Goal: Task Accomplishment & Management: Manage account settings

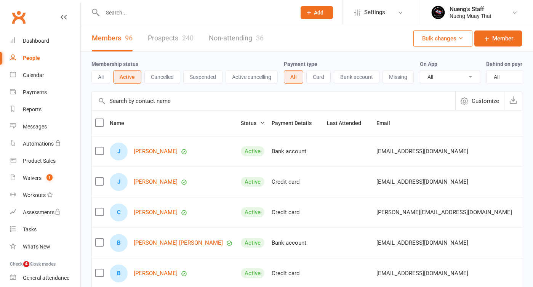
select select "50"
click at [66, 17] on icon at bounding box center [64, 17] width 6 height 6
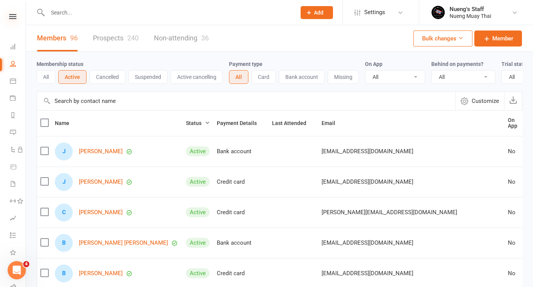
click at [11, 18] on icon at bounding box center [12, 16] width 7 height 5
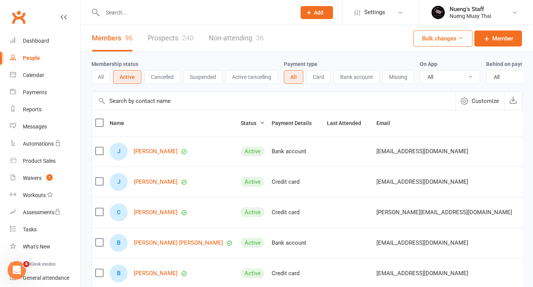
click at [142, 11] on input "text" at bounding box center [195, 12] width 191 height 11
type input "c"
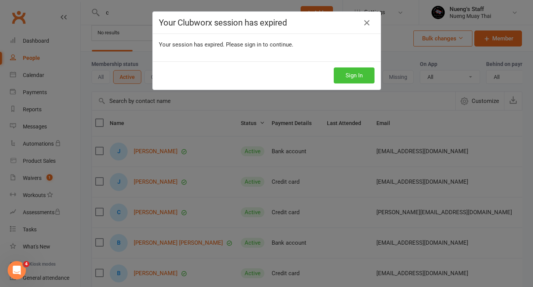
click at [365, 78] on button "Sign In" at bounding box center [354, 75] width 41 height 16
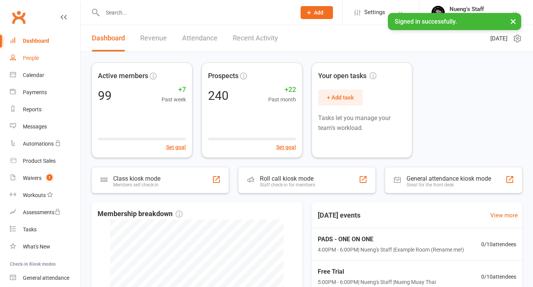
click at [42, 63] on link "People" at bounding box center [45, 58] width 71 height 17
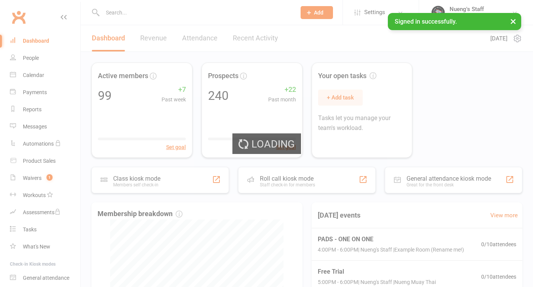
select select "50"
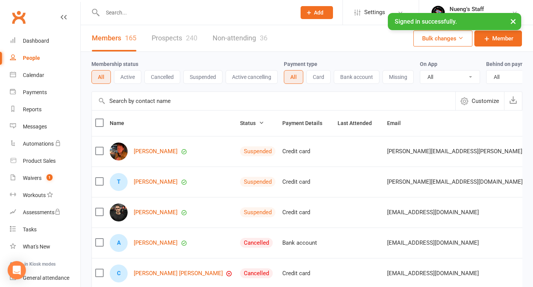
click at [126, 14] on input "text" at bounding box center [195, 12] width 191 height 11
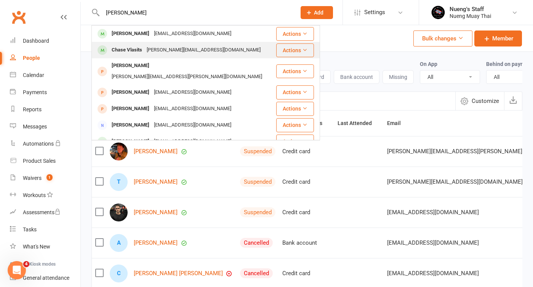
type input "chas"
click at [143, 54] on div "Chase Vlasits" at bounding box center [126, 50] width 35 height 11
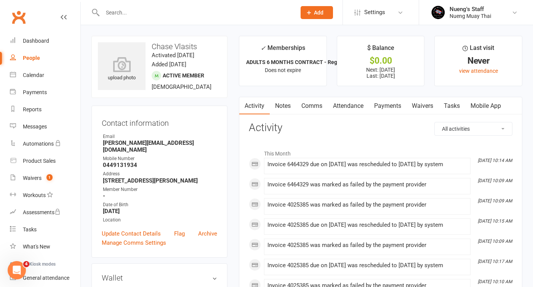
click at [394, 104] on link "Payments" at bounding box center [388, 106] width 38 height 18
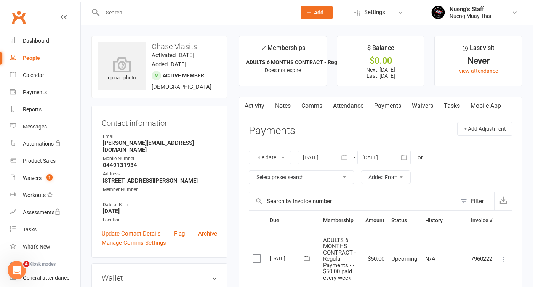
click at [327, 156] on div at bounding box center [324, 158] width 53 height 14
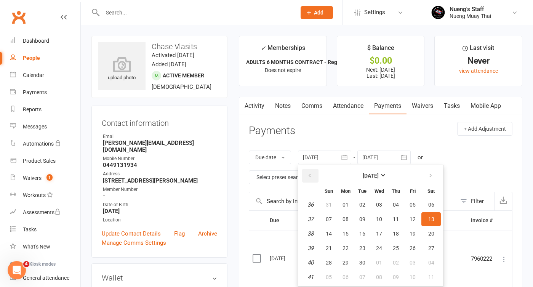
click at [310, 173] on icon "button" at bounding box center [309, 176] width 5 height 6
click at [332, 219] on span "03" at bounding box center [329, 219] width 6 height 6
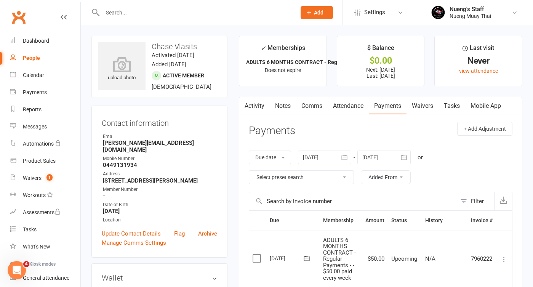
click at [317, 160] on div at bounding box center [324, 158] width 53 height 14
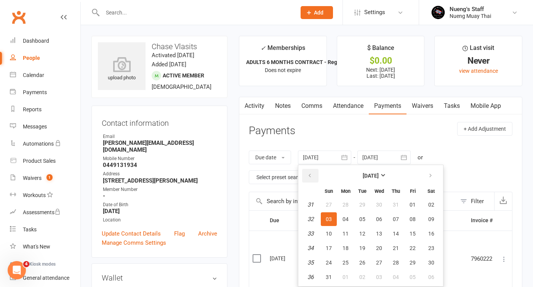
click at [307, 173] on button "button" at bounding box center [310, 176] width 16 height 14
click at [327, 219] on button "06" at bounding box center [329, 219] width 16 height 14
type input "06 Jul 2025"
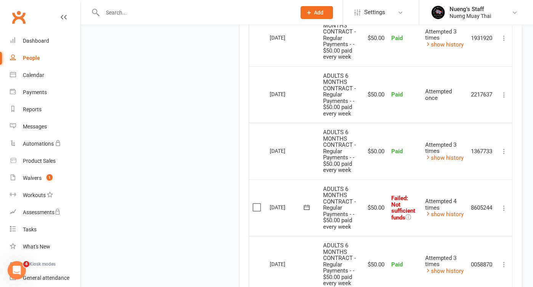
scroll to position [736, 0]
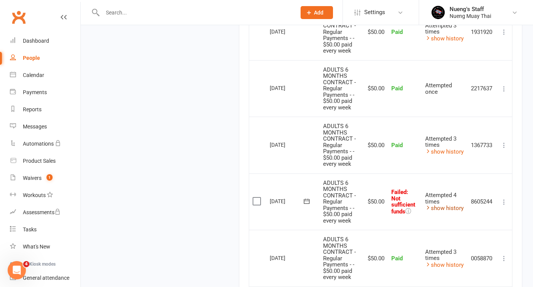
click at [449, 205] on link "show history" at bounding box center [444, 208] width 38 height 7
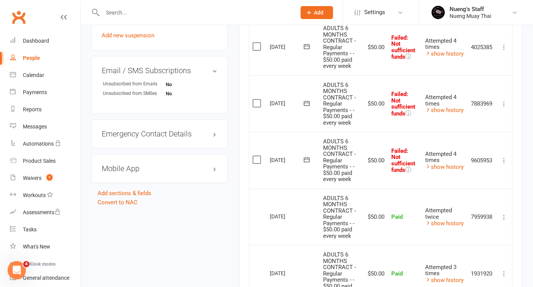
scroll to position [473, 0]
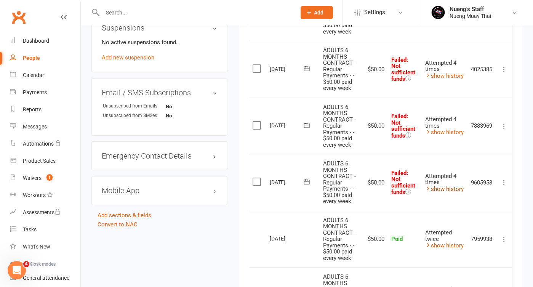
click at [436, 186] on link "show history" at bounding box center [444, 189] width 38 height 7
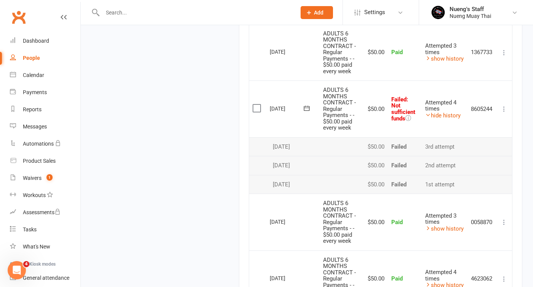
scroll to position [872, 0]
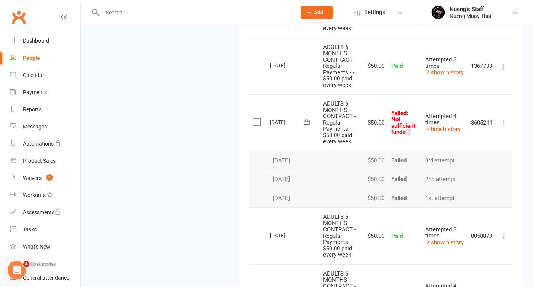
click at [506, 119] on icon at bounding box center [504, 123] width 8 height 8
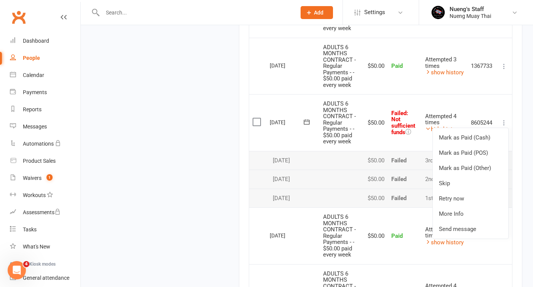
click at [502, 99] on td "Mark as Paid (Cash) Mark as Paid (POS) Mark as Paid (Other) Skip Retry now More…" at bounding box center [504, 122] width 16 height 57
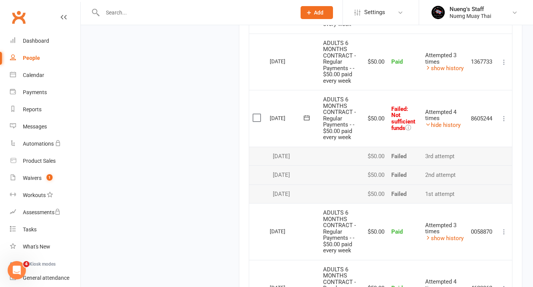
scroll to position [876, 0]
click at [505, 114] on icon at bounding box center [504, 118] width 8 height 8
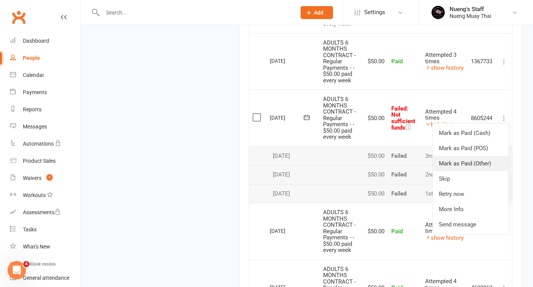
click at [490, 156] on link "Mark as Paid (Other)" at bounding box center [470, 163] width 75 height 15
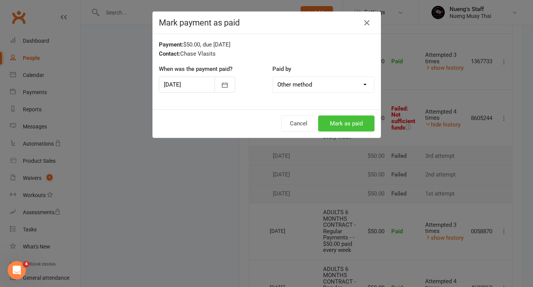
click at [341, 121] on button "Mark as paid" at bounding box center [346, 123] width 56 height 16
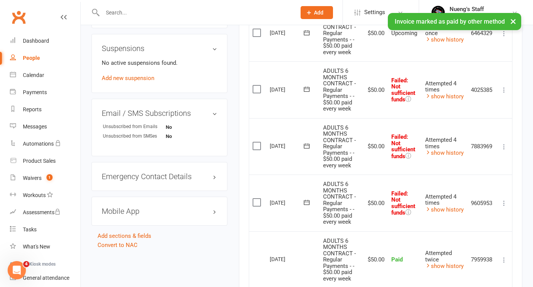
scroll to position [454, 0]
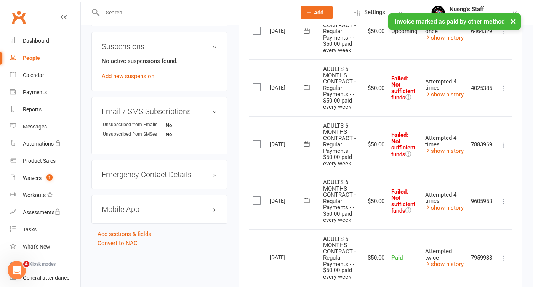
click at [503, 197] on icon at bounding box center [504, 201] width 8 height 8
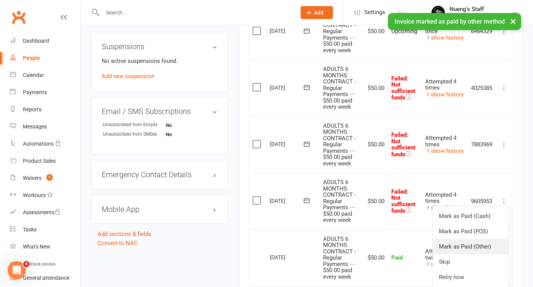
click at [479, 239] on link "Mark as Paid (Other)" at bounding box center [470, 246] width 75 height 15
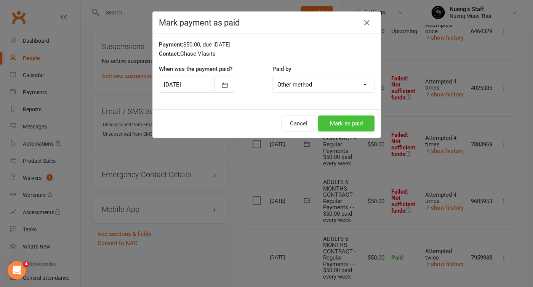
click at [352, 124] on button "Mark as paid" at bounding box center [346, 123] width 56 height 16
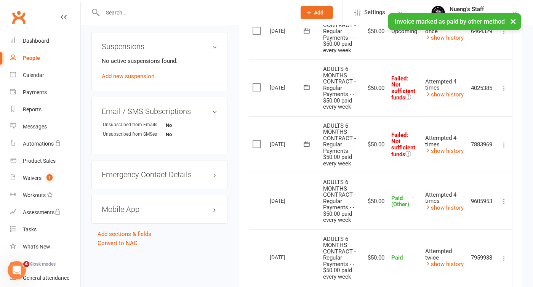
click at [503, 140] on td "Mark as Paid (Cash) Mark as Paid (POS) Mark as Paid (Other) Skip Retry now More…" at bounding box center [504, 144] width 16 height 57
click at [503, 141] on icon at bounding box center [504, 145] width 8 height 8
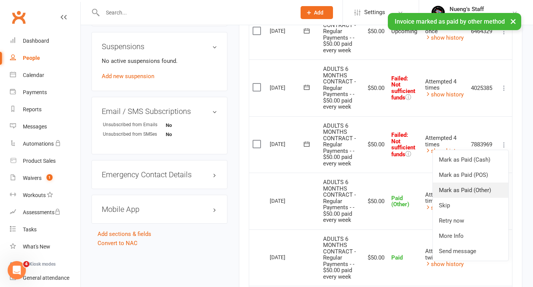
click at [478, 183] on link "Mark as Paid (Other)" at bounding box center [470, 190] width 75 height 15
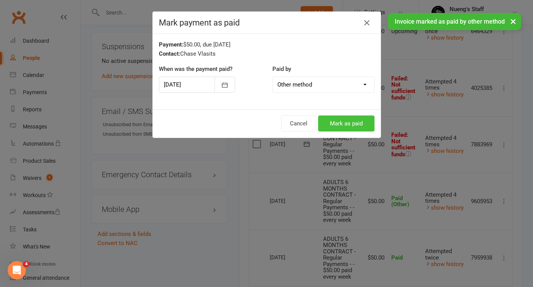
click at [343, 121] on button "Mark as paid" at bounding box center [346, 123] width 56 height 16
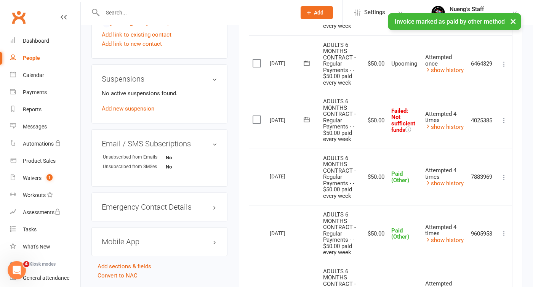
scroll to position [420, 0]
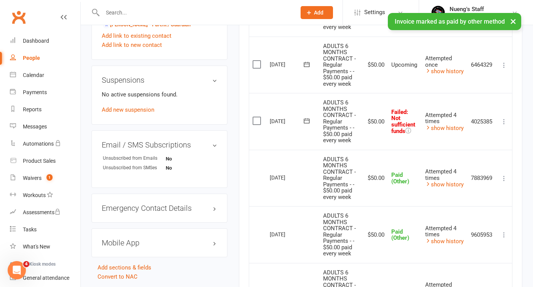
click at [505, 118] on icon at bounding box center [504, 122] width 8 height 8
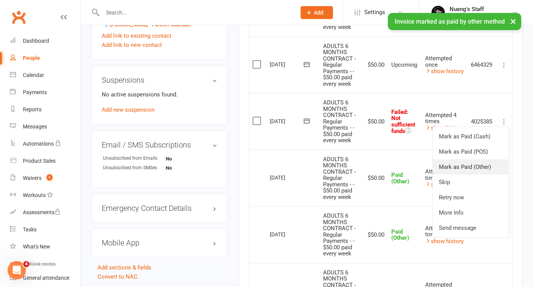
click at [484, 159] on link "Mark as Paid (Other)" at bounding box center [470, 166] width 75 height 15
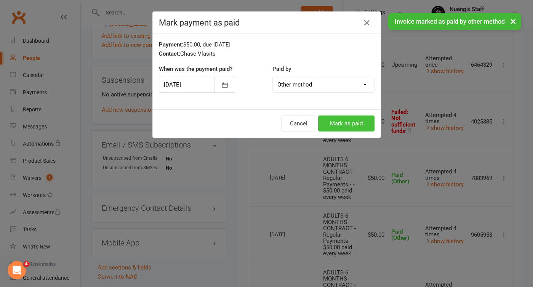
click at [358, 124] on button "Mark as paid" at bounding box center [346, 123] width 56 height 16
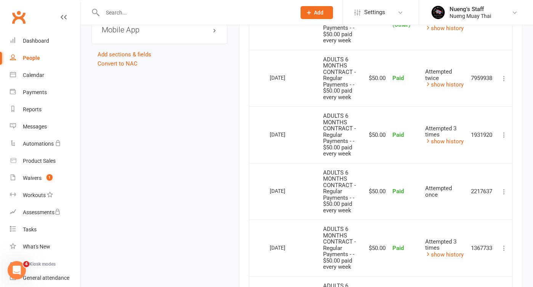
scroll to position [616, 0]
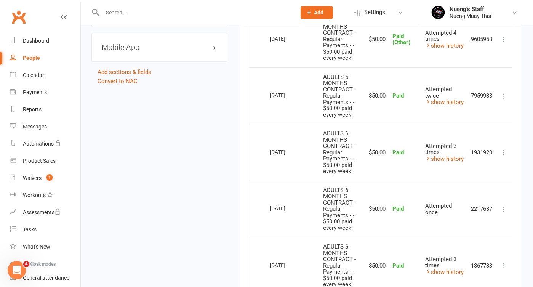
click at [43, 54] on link "People" at bounding box center [45, 58] width 71 height 17
select select "50"
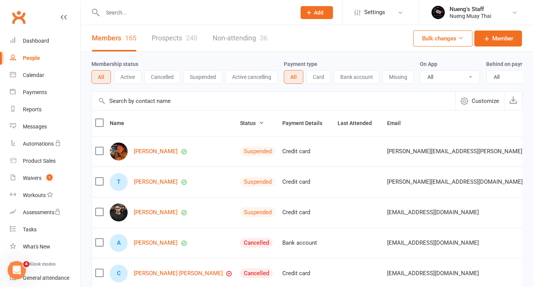
scroll to position [0, 0]
click at [128, 76] on button "Active" at bounding box center [127, 77] width 27 height 14
